Goal: Find specific fact: Find specific fact

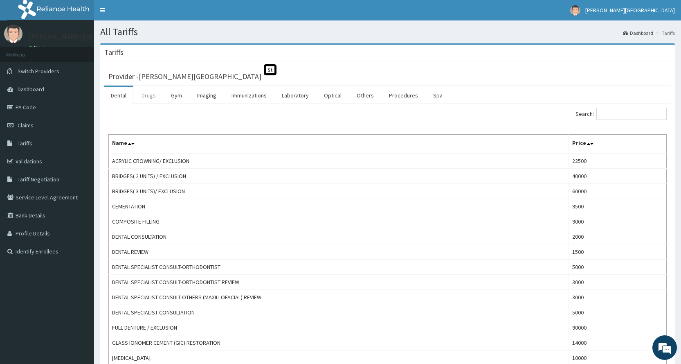
click at [153, 98] on link "Drugs" at bounding box center [148, 95] width 27 height 17
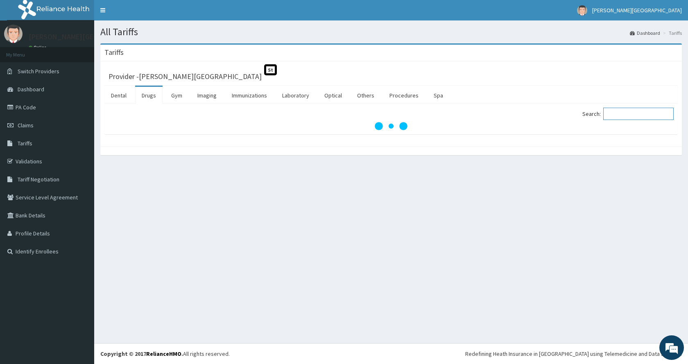
click at [625, 117] on input "Search:" at bounding box center [638, 114] width 70 height 12
paste input "FLORANORM"
type input "FLORANORM"
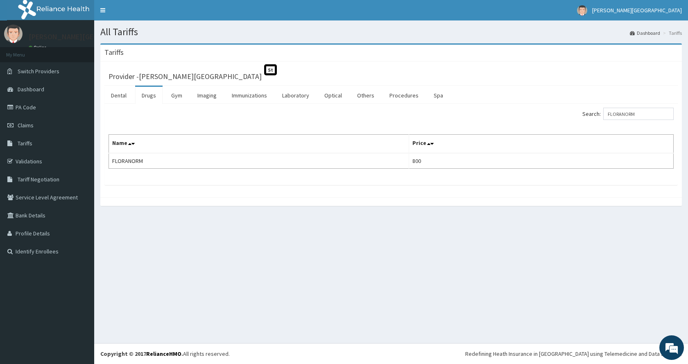
click at [607, 114] on label "Search: FLORANORM" at bounding box center [627, 114] width 91 height 12
click at [607, 114] on input "FLORANORM" at bounding box center [638, 114] width 70 height 12
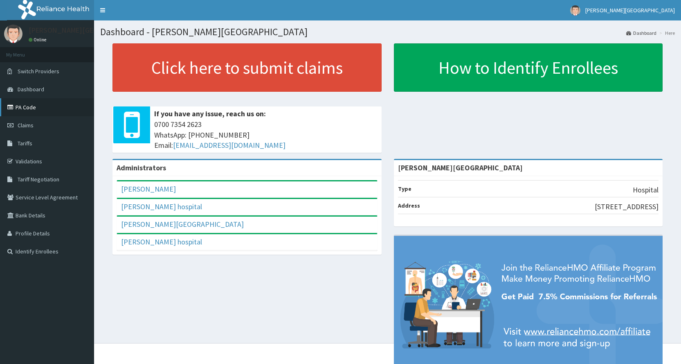
click at [26, 110] on link "PA Code" at bounding box center [47, 107] width 94 height 18
